Goal: Book appointment/travel/reservation

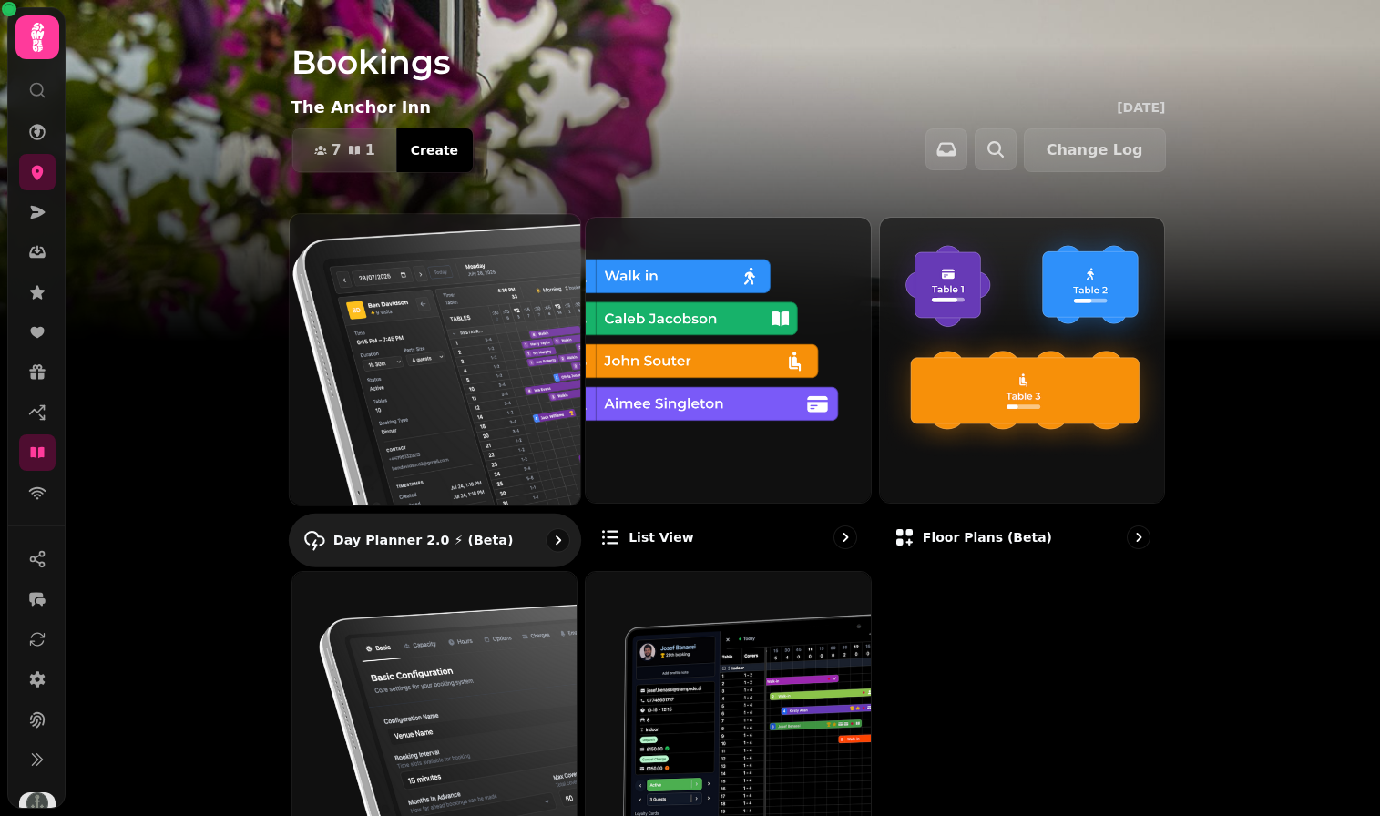
click at [384, 354] on img at bounding box center [434, 359] width 320 height 320
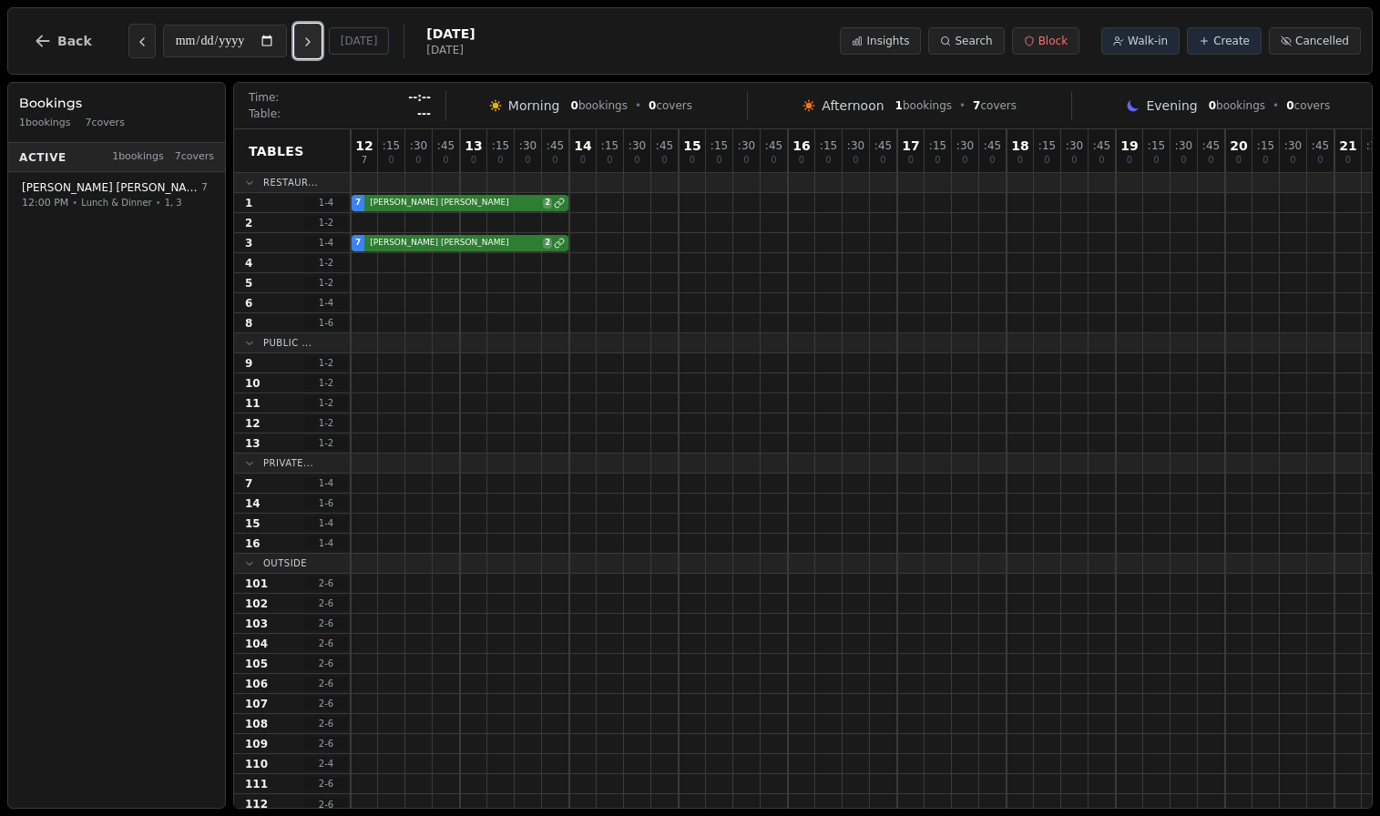
click at [312, 43] on icon "Next day" at bounding box center [308, 42] width 15 height 15
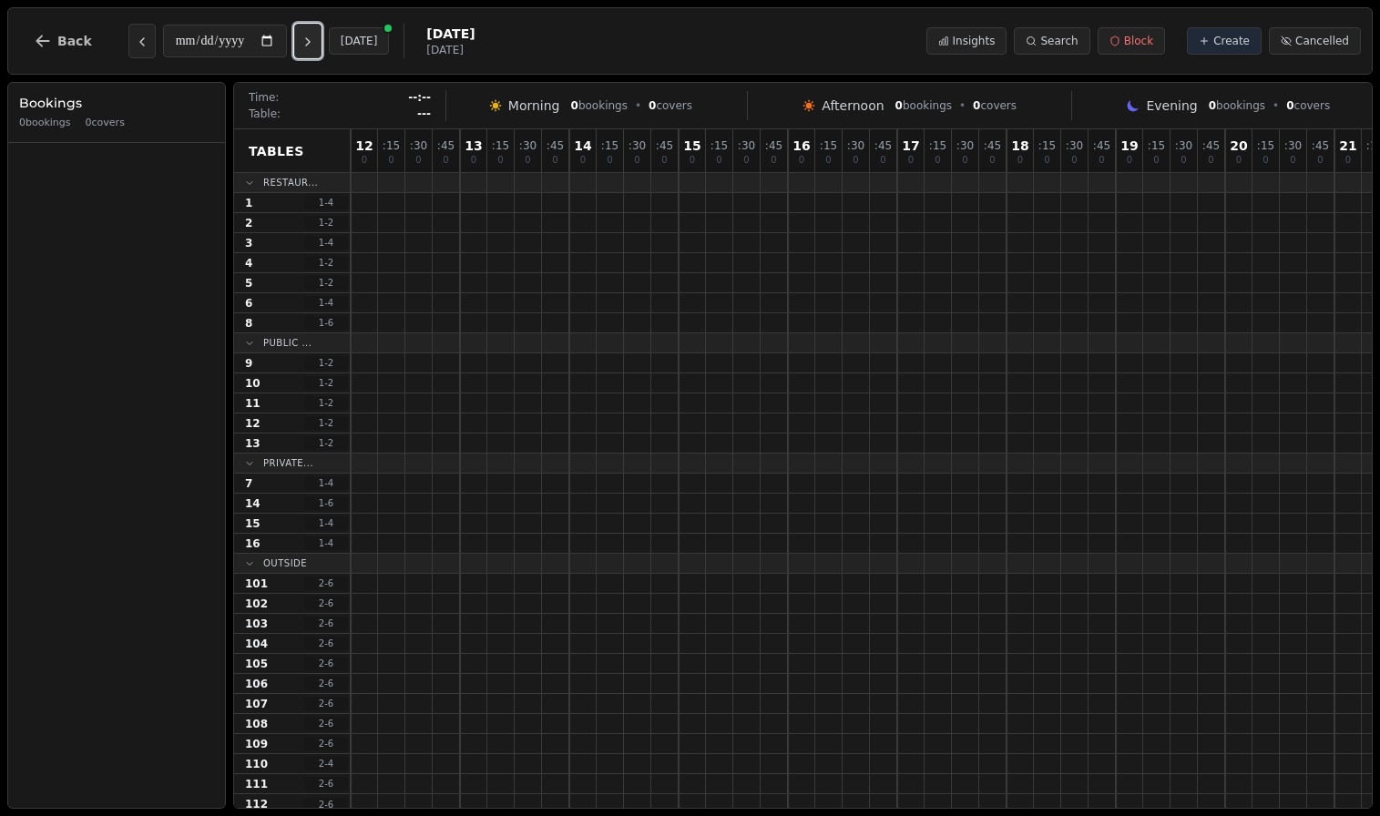
click at [312, 43] on icon "Next day" at bounding box center [308, 42] width 15 height 15
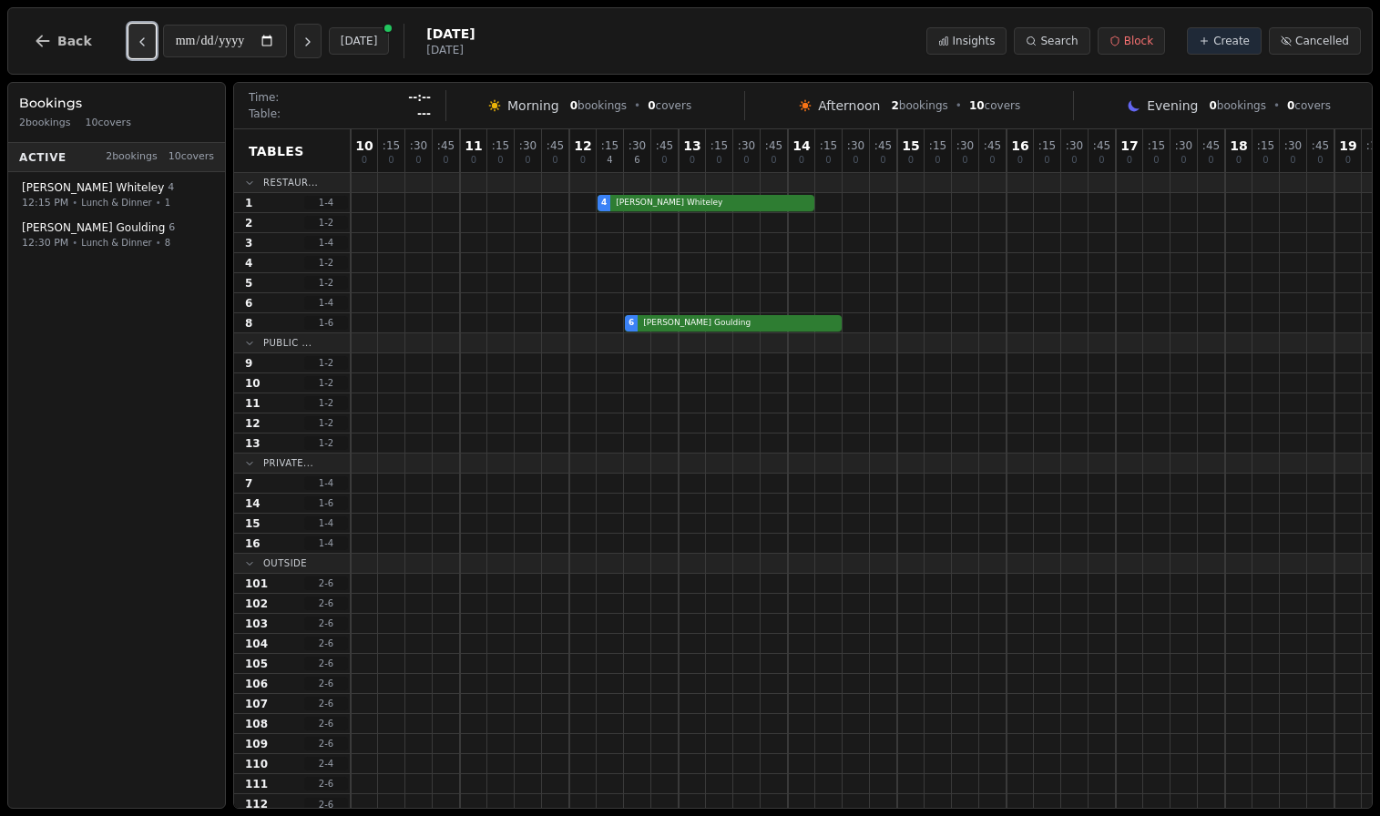
click at [140, 42] on icon "Previous day" at bounding box center [142, 41] width 4 height 7
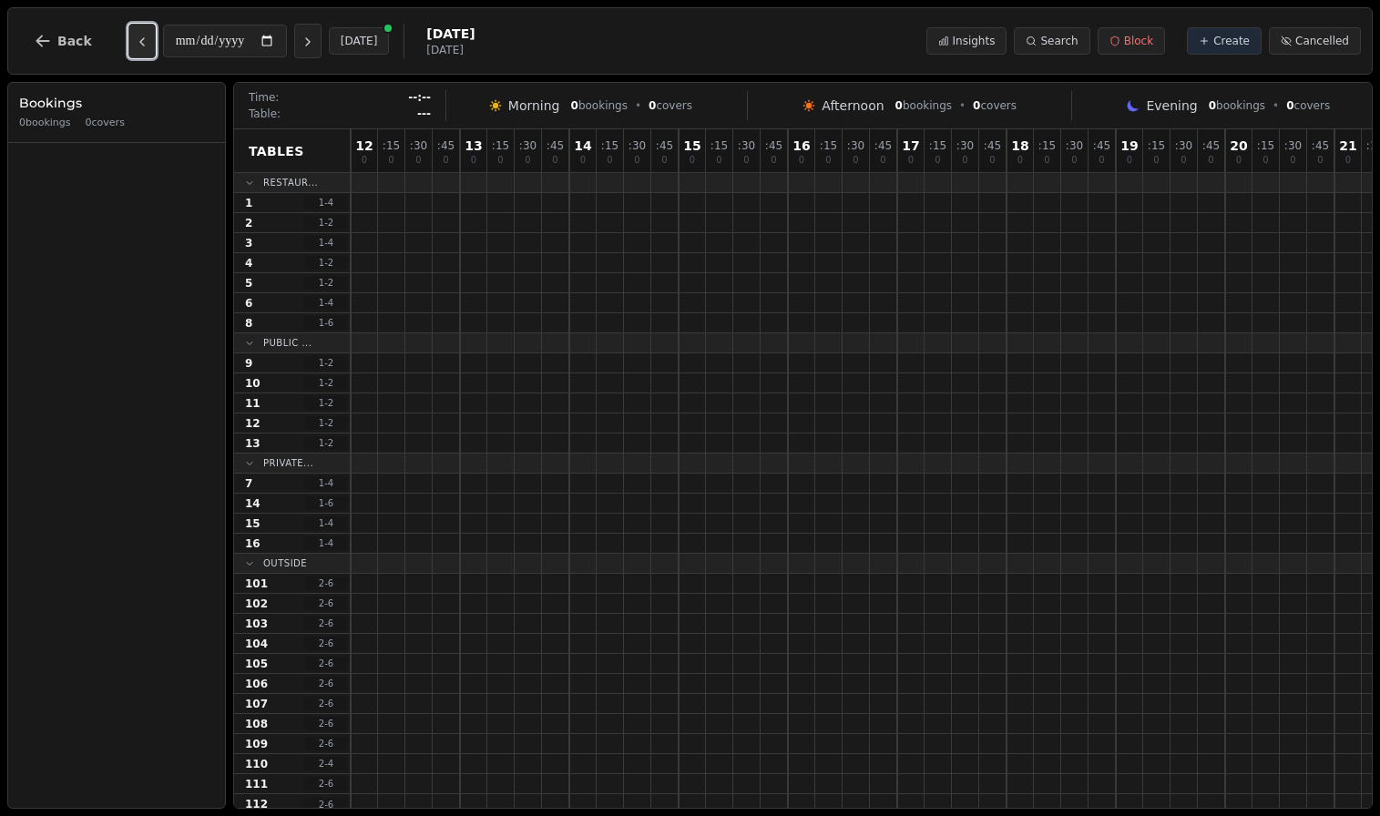
click at [140, 42] on icon "Previous day" at bounding box center [142, 41] width 4 height 7
type input "**********"
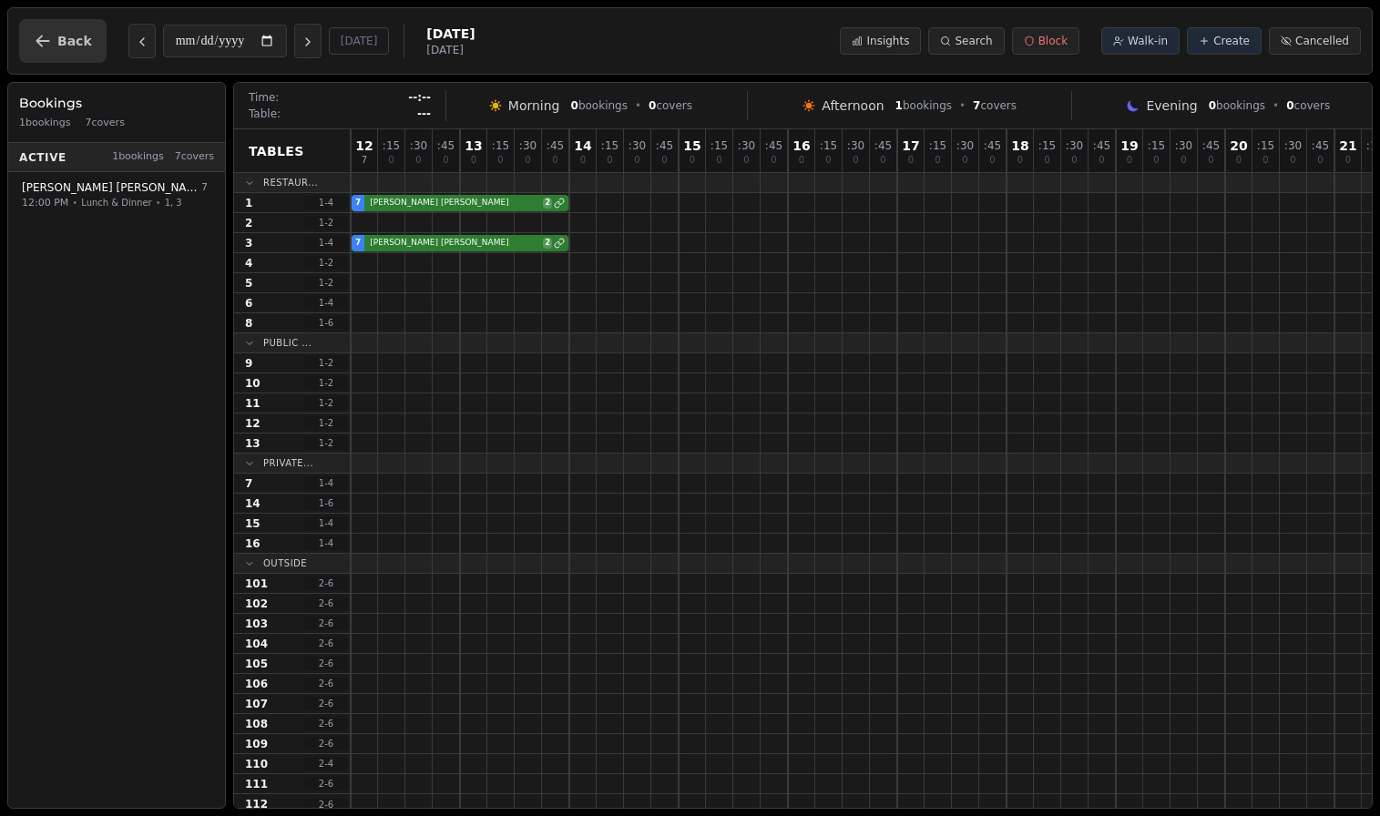
click at [60, 35] on span "Back" at bounding box center [74, 41] width 35 height 13
